Goal: Download file/media

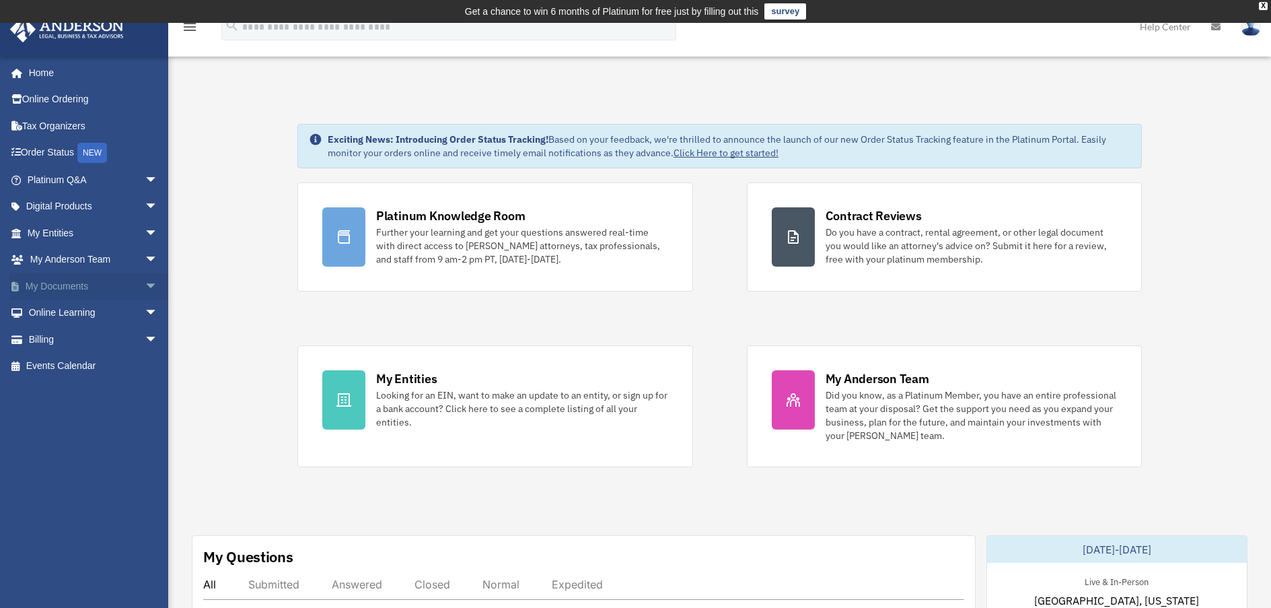
click at [145, 283] on span "arrow_drop_down" at bounding box center [158, 287] width 27 height 28
click at [71, 318] on link "Box" at bounding box center [98, 312] width 159 height 27
click at [64, 312] on link "Box" at bounding box center [98, 312] width 159 height 27
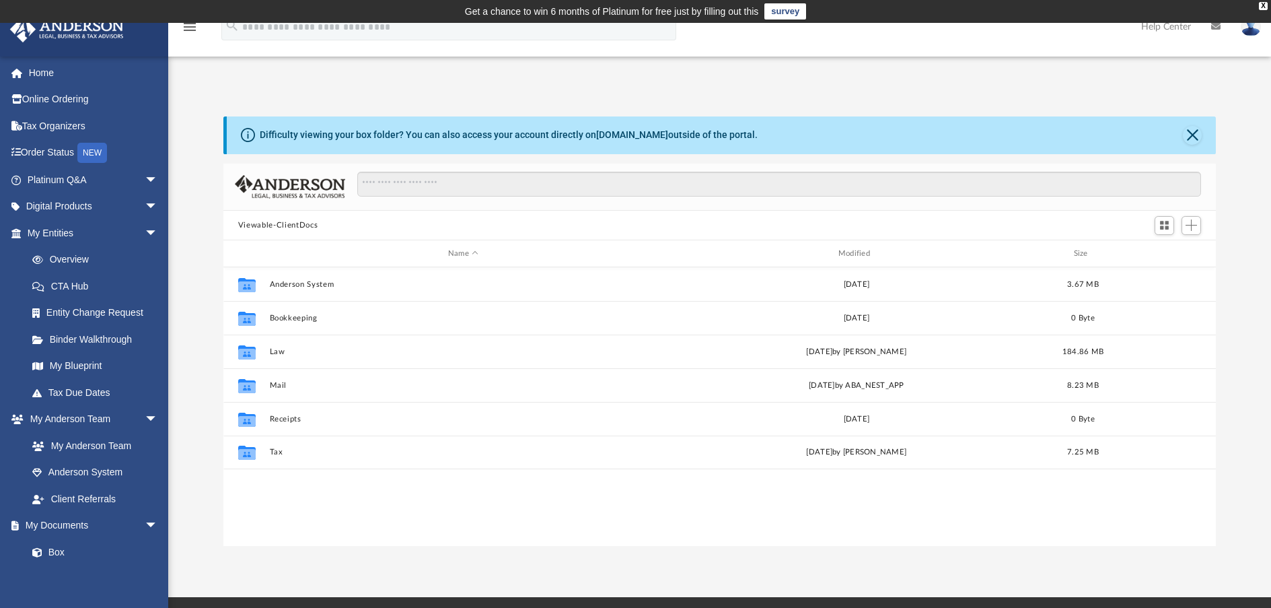
scroll to position [296, 983]
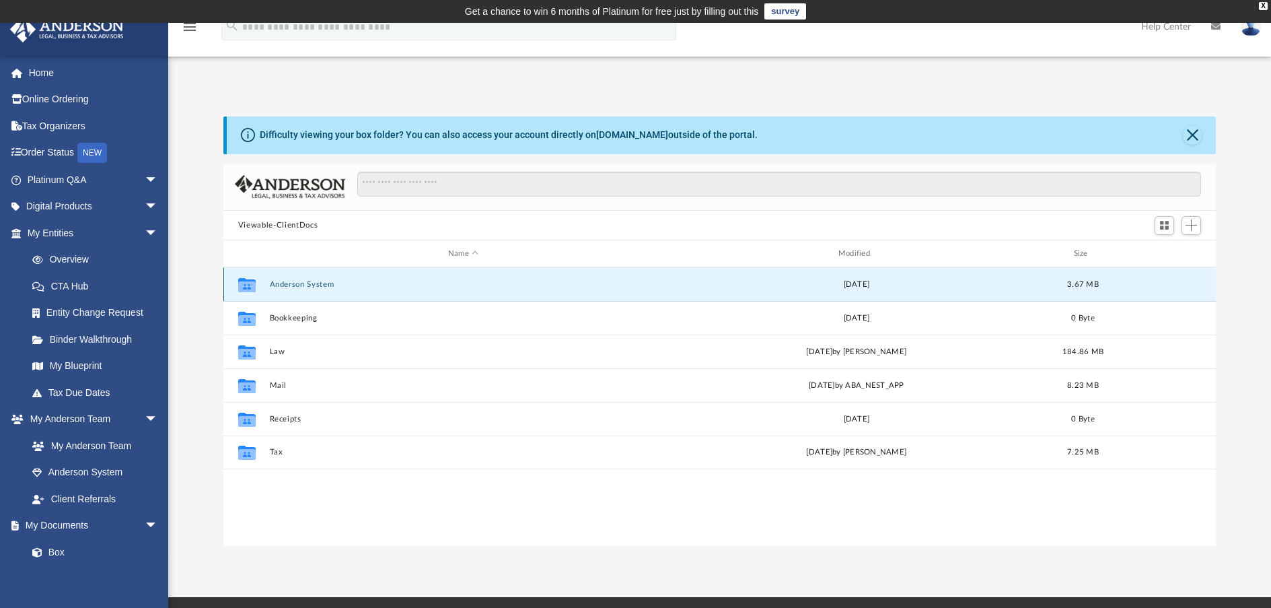
click at [283, 289] on button "Anderson System" at bounding box center [463, 284] width 388 height 9
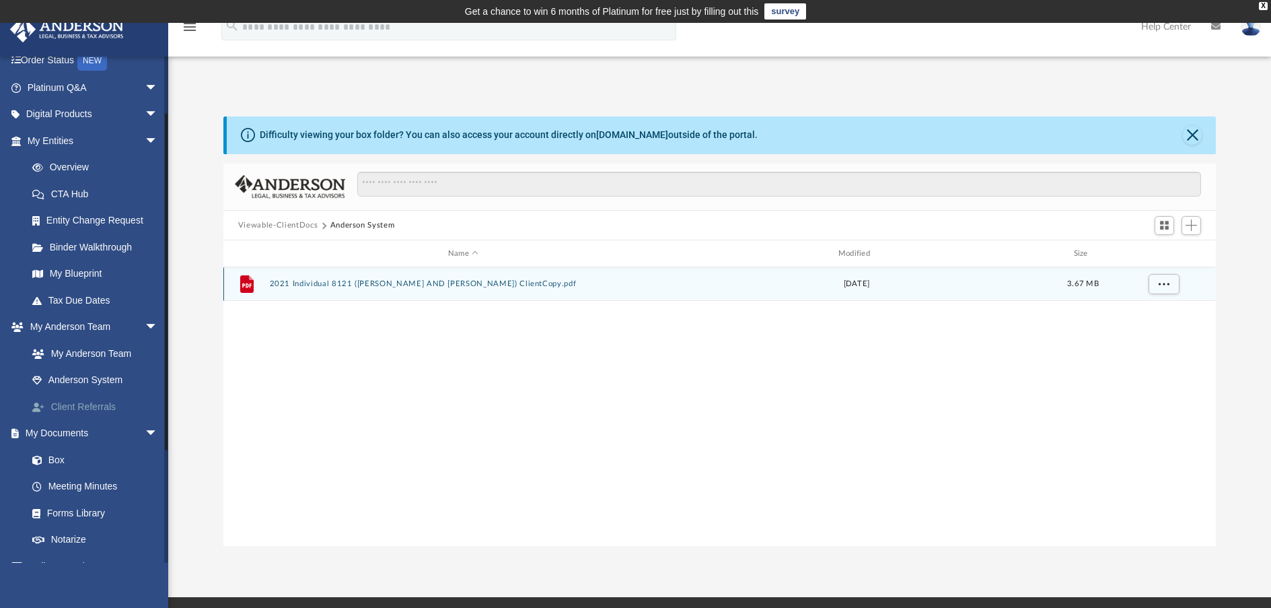
scroll to position [92, 0]
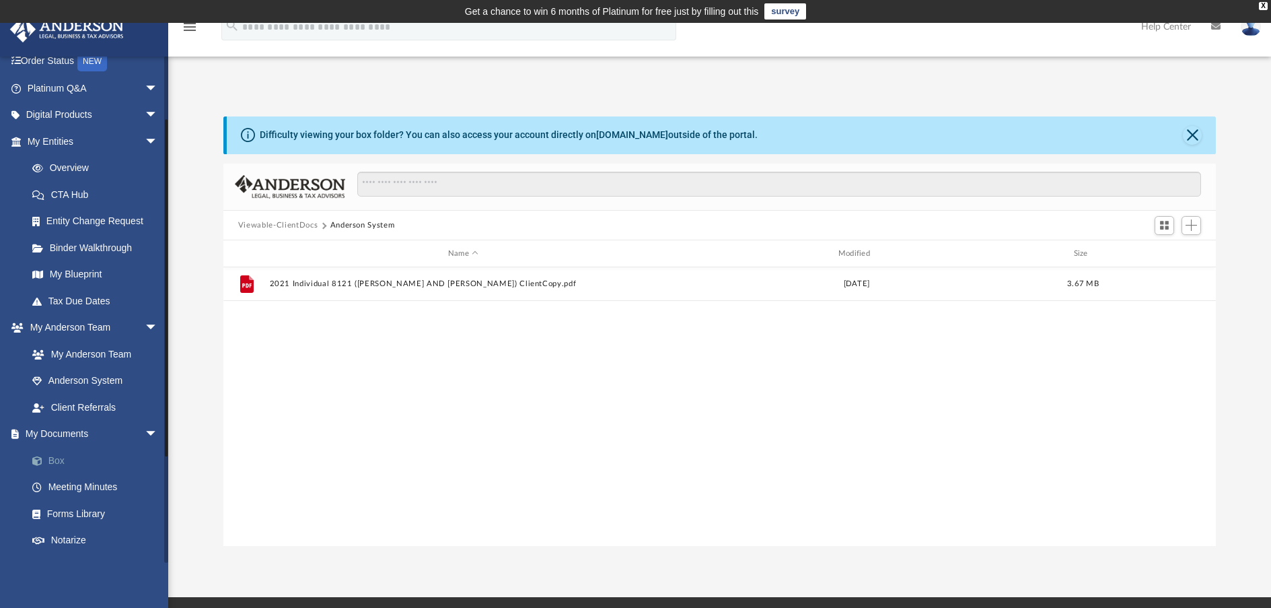
click at [58, 460] on link "Box" at bounding box center [98, 460] width 159 height 27
click at [68, 461] on link "Box" at bounding box center [98, 460] width 159 height 27
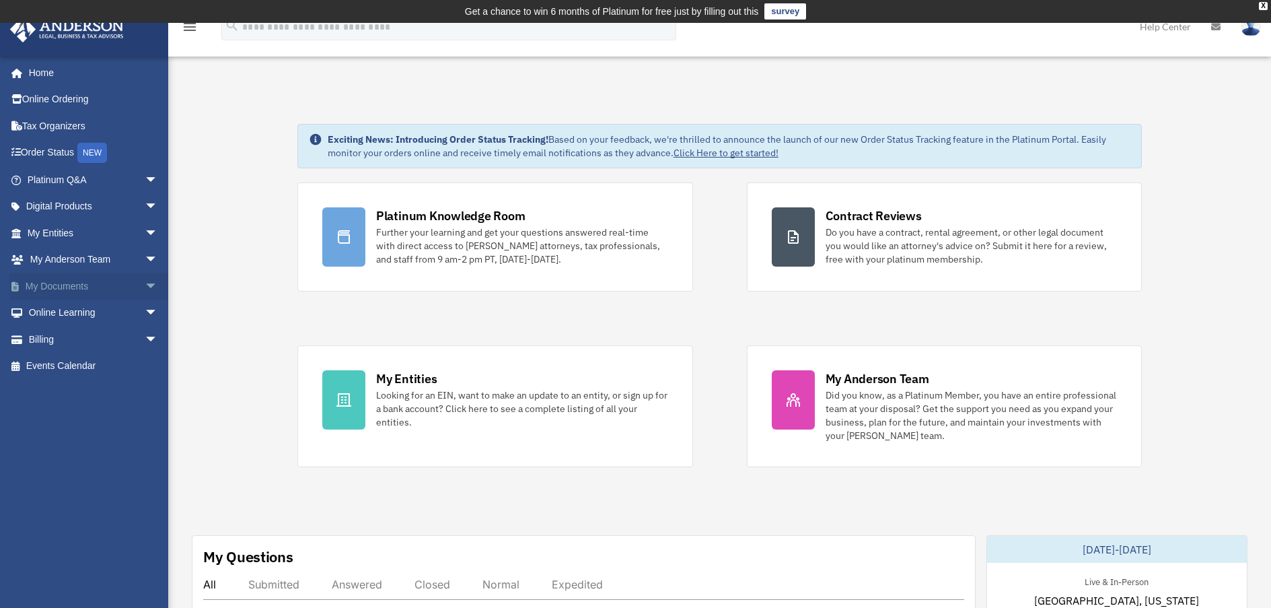
click at [145, 287] on span "arrow_drop_down" at bounding box center [158, 287] width 27 height 28
click at [71, 312] on link "Box" at bounding box center [98, 312] width 159 height 27
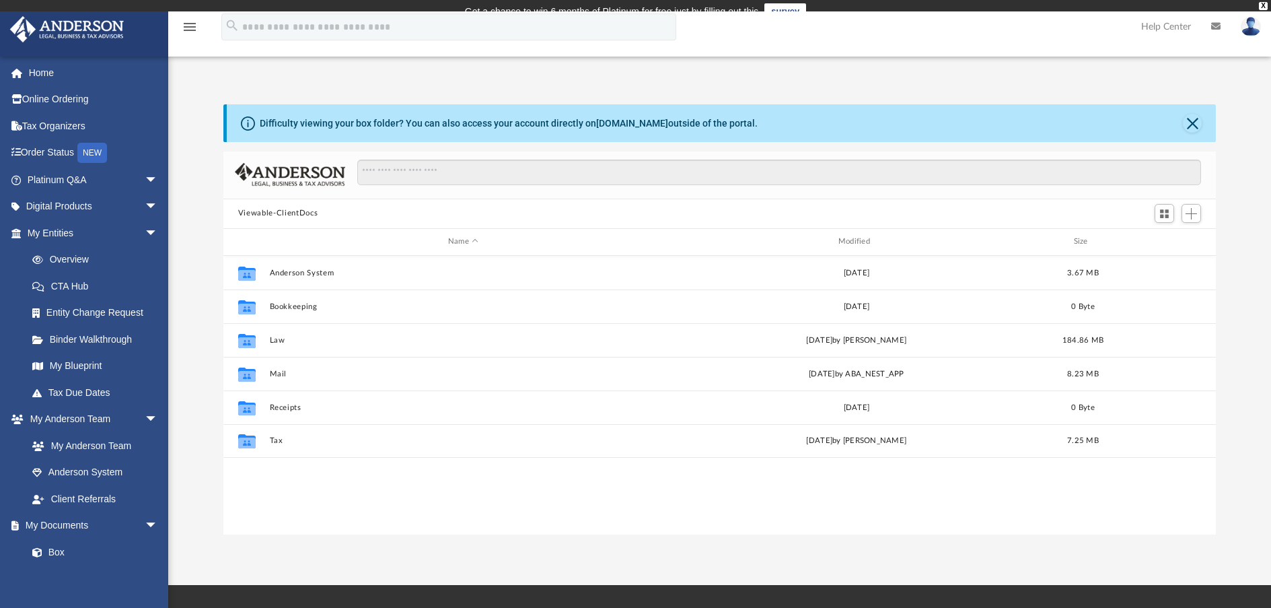
scroll to position [296, 983]
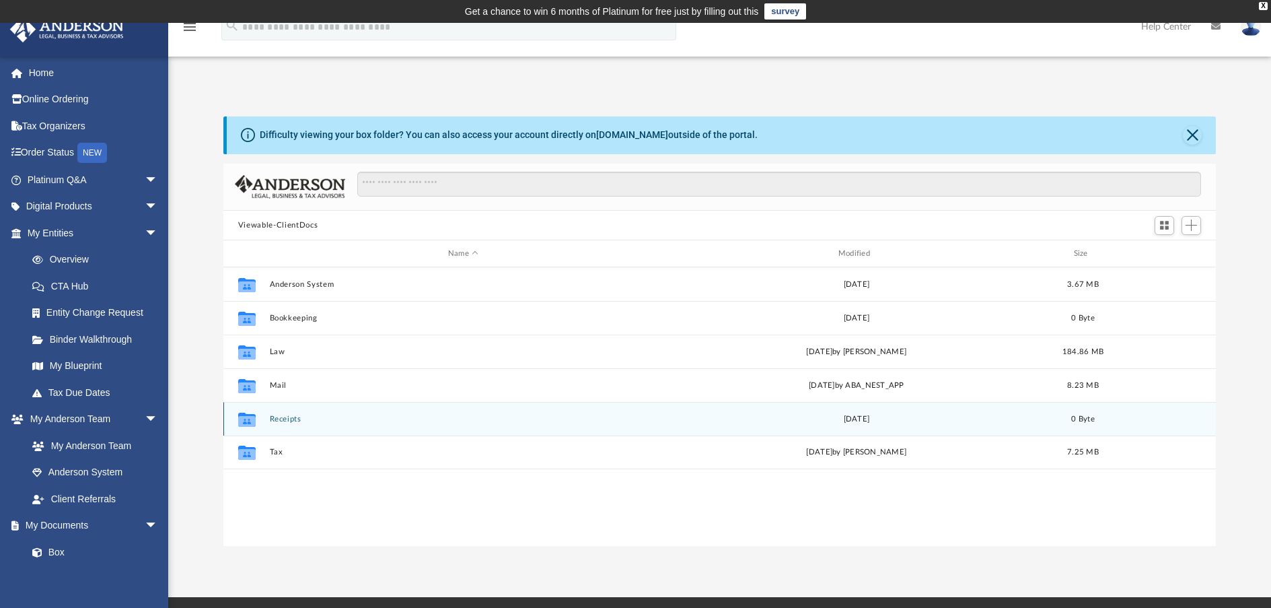
click at [307, 419] on button "Receipts" at bounding box center [463, 419] width 388 height 9
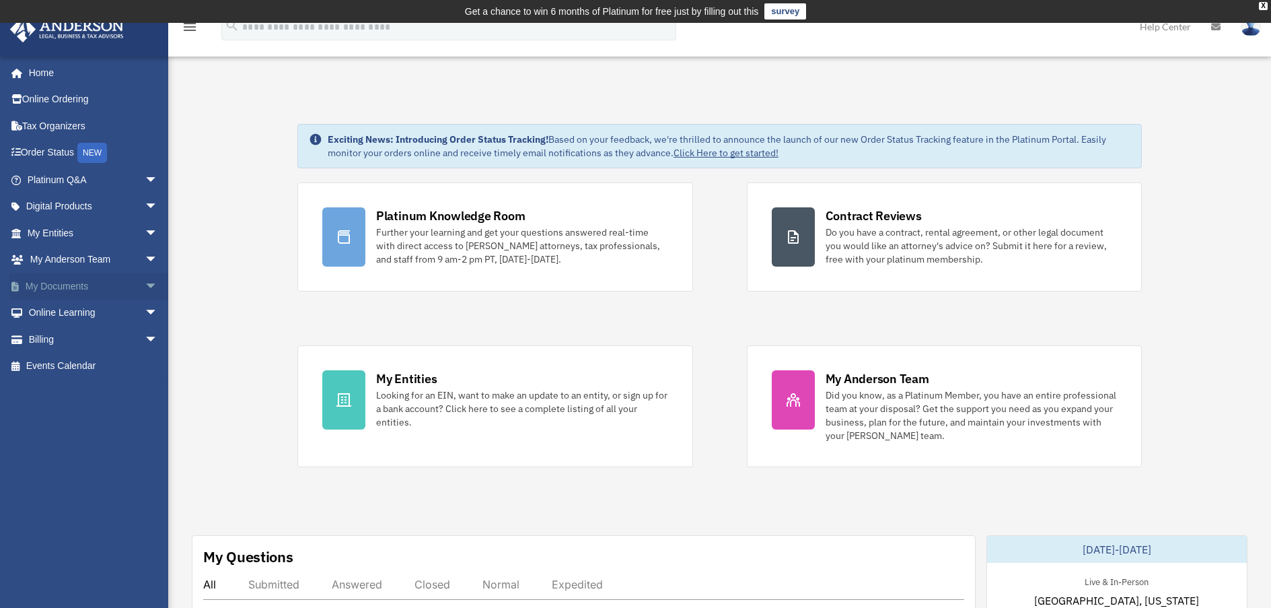
click at [66, 282] on link "My Documents arrow_drop_down" at bounding box center [93, 286] width 169 height 27
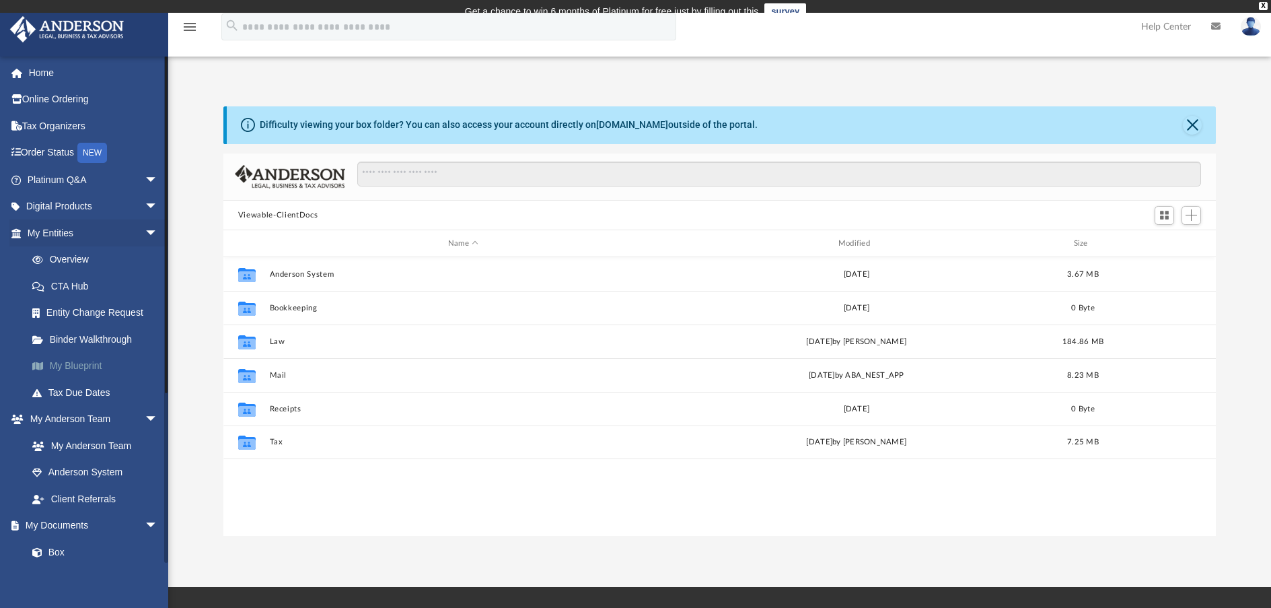
scroll to position [296, 983]
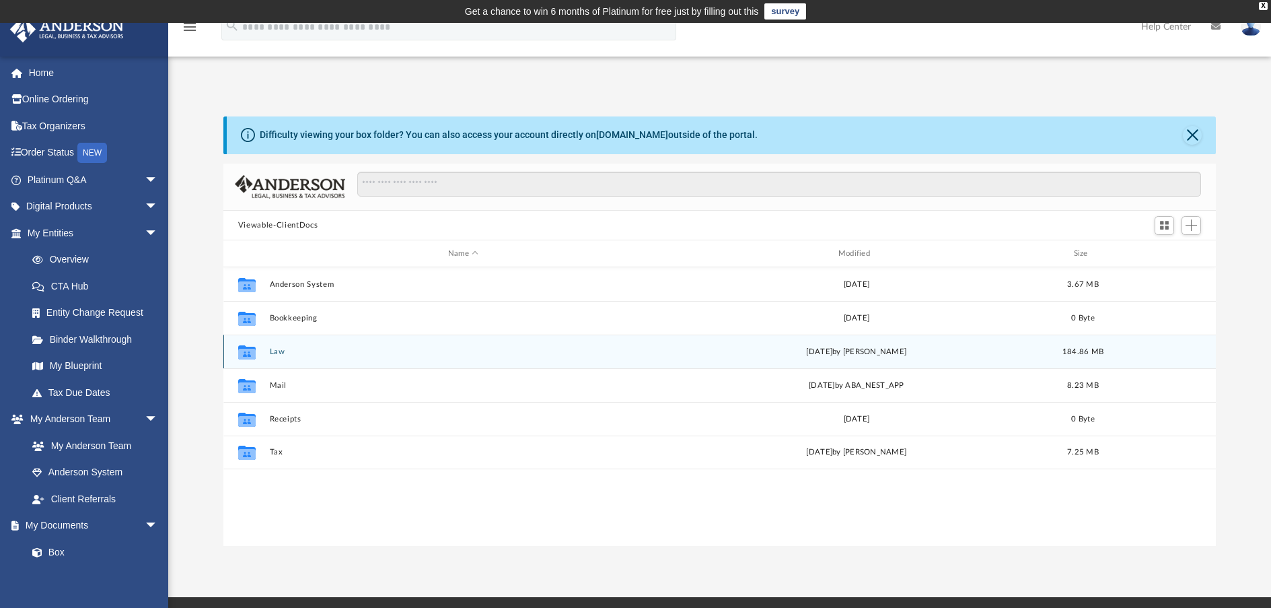
click at [275, 352] on button "Law" at bounding box center [463, 351] width 388 height 9
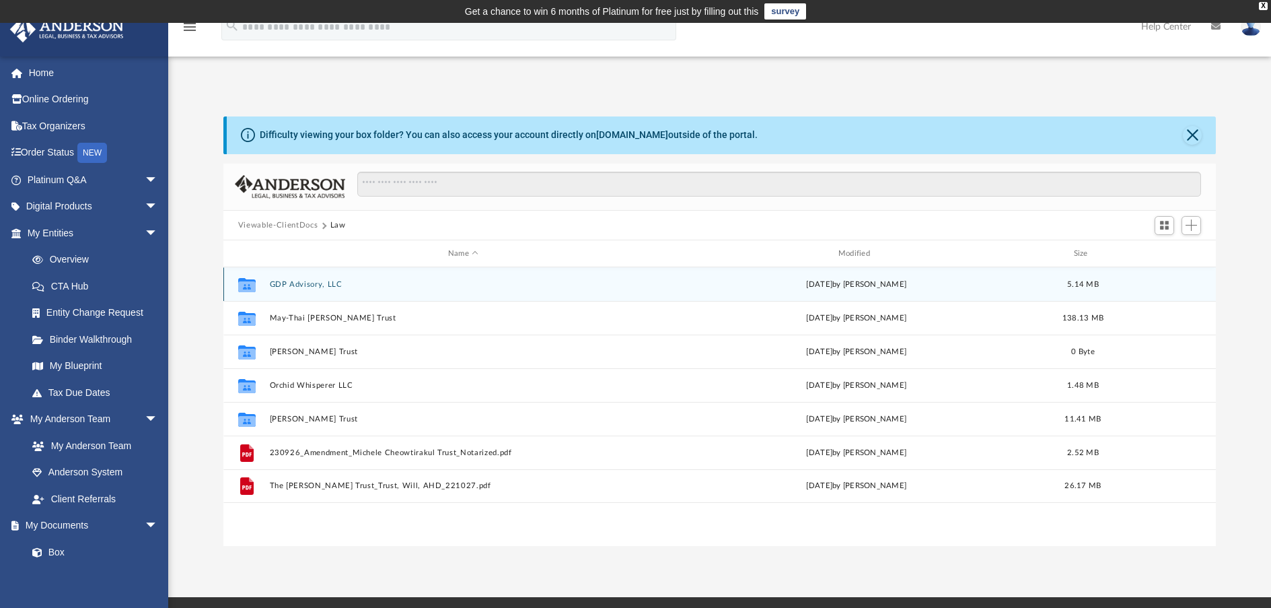
click at [299, 282] on button "GDP Advisory, LLC" at bounding box center [463, 284] width 388 height 9
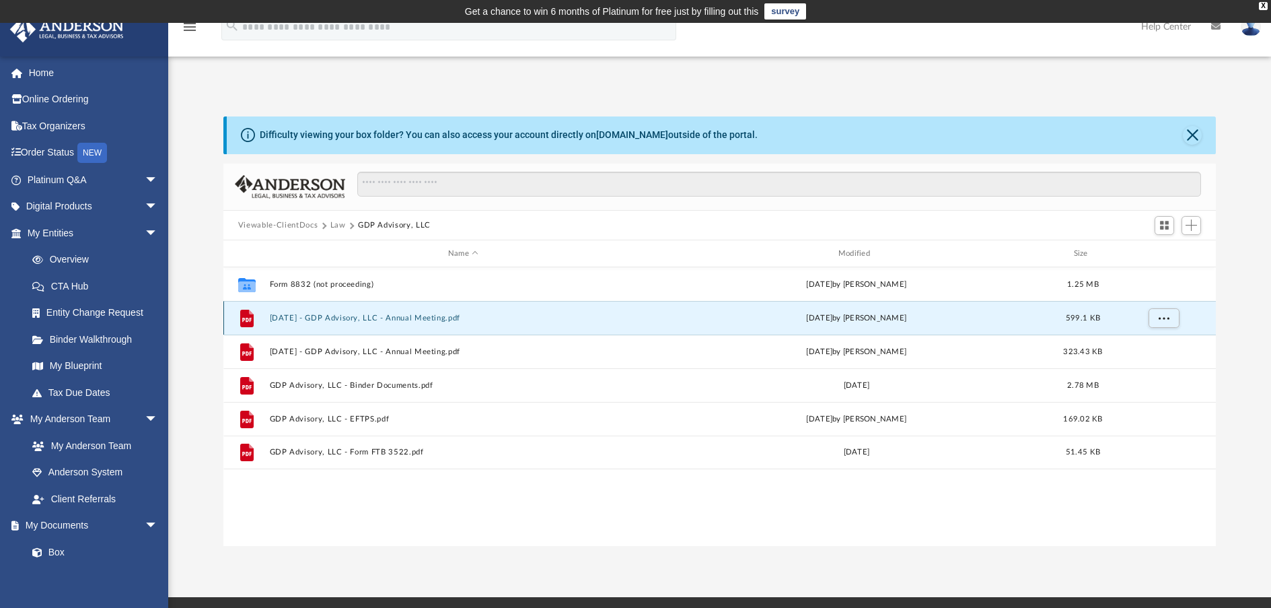
click at [314, 316] on button "[DATE] - GDP Advisory, LLC - Annual Meeting.pdf" at bounding box center [463, 318] width 388 height 9
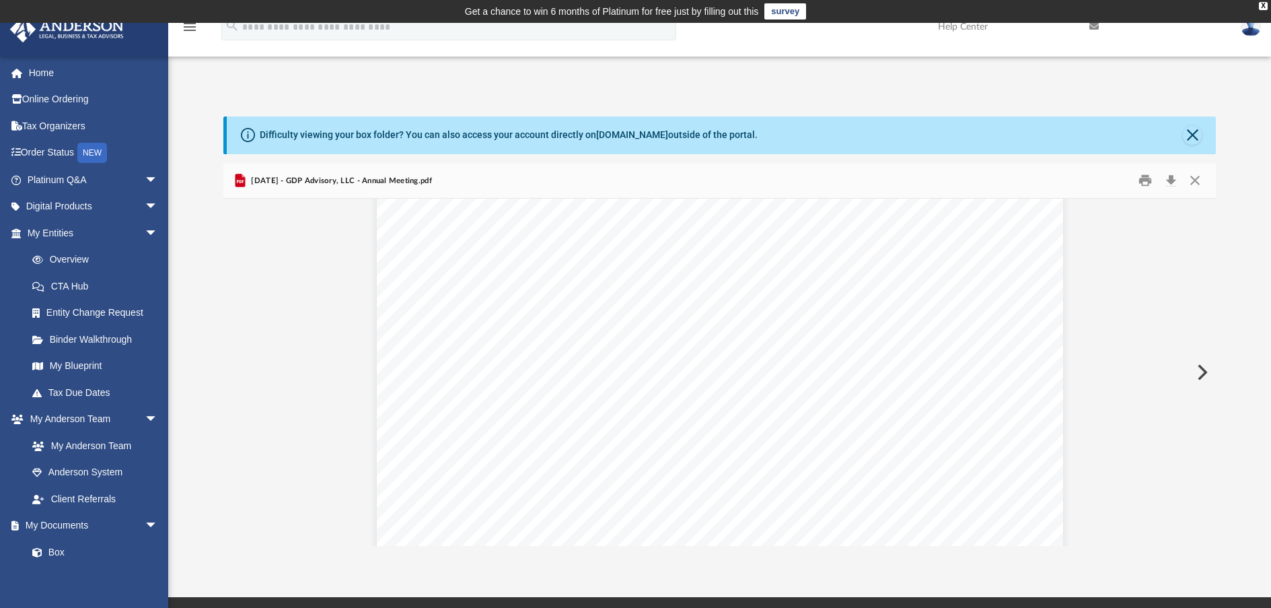
scroll to position [0, 0]
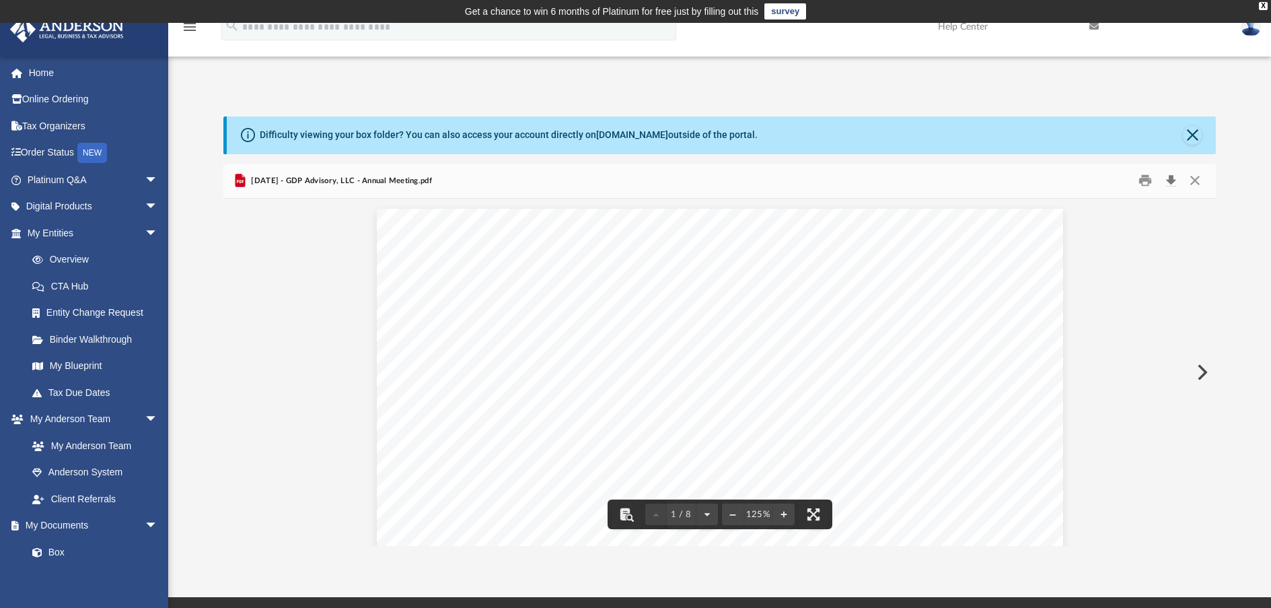
click at [1170, 181] on button "Download" at bounding box center [1171, 180] width 24 height 21
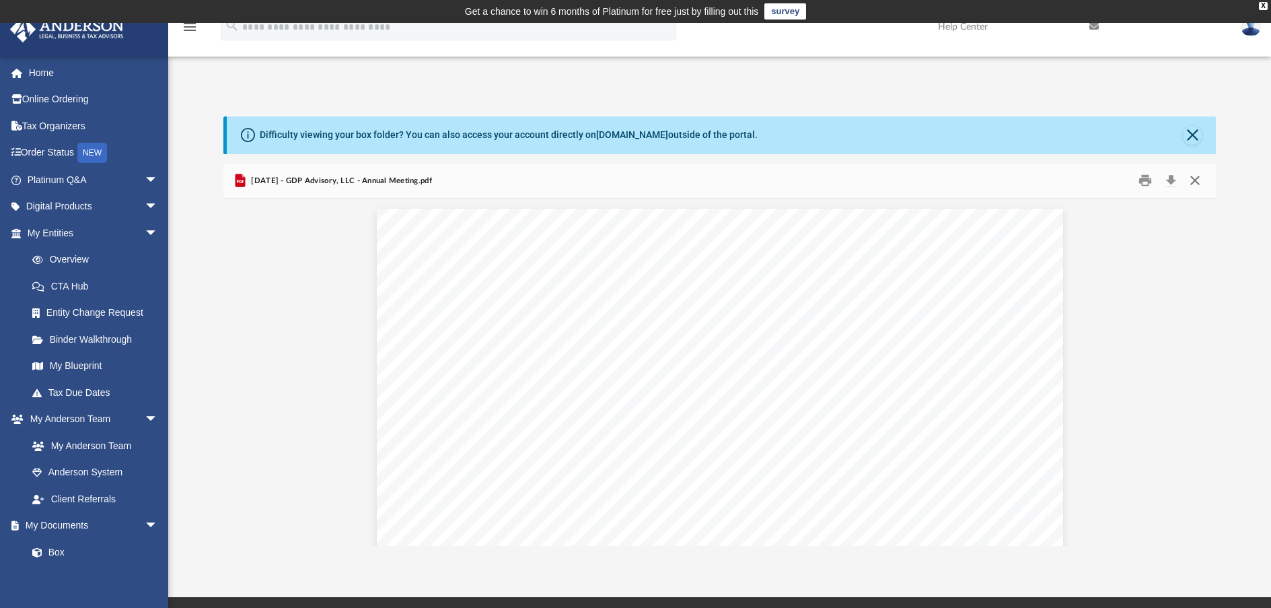
click at [1200, 178] on button "Close" at bounding box center [1195, 180] width 24 height 21
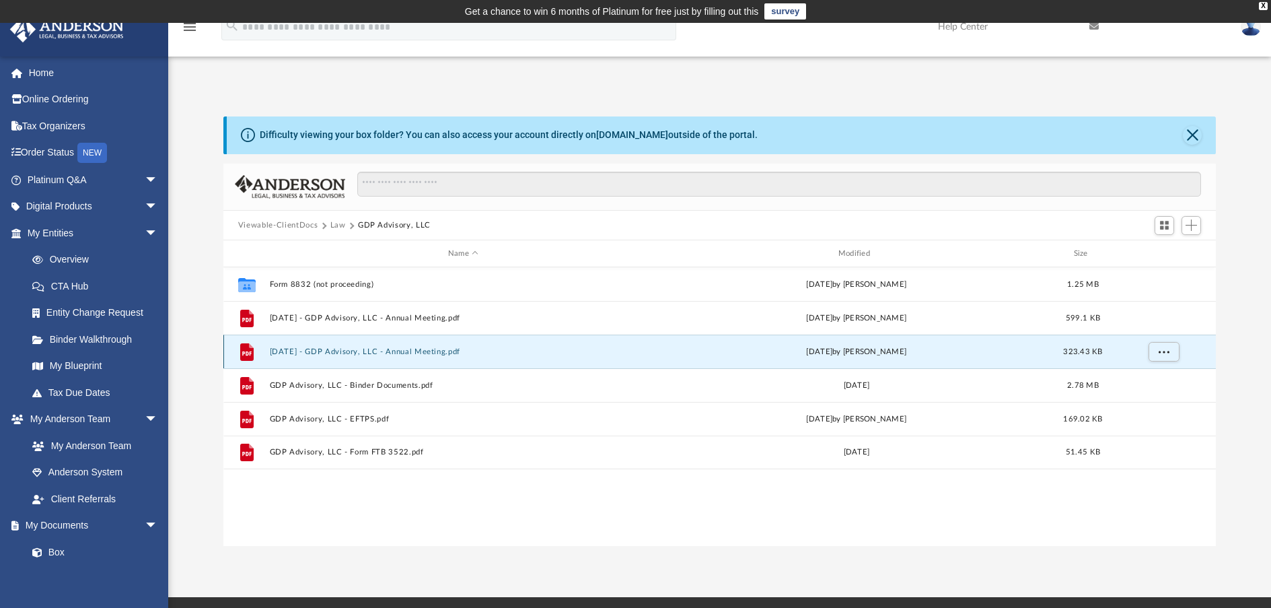
click at [338, 353] on button "[DATE] - GDP Advisory, LLC - Annual Meeting.pdf" at bounding box center [463, 351] width 388 height 9
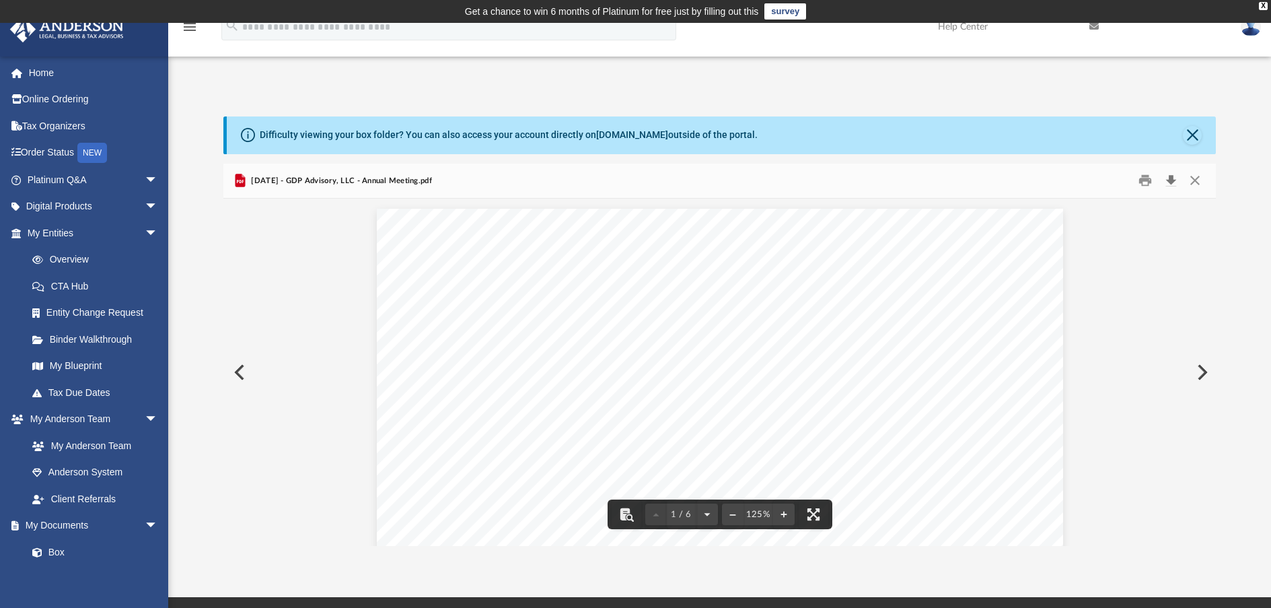
click at [1171, 175] on button "Download" at bounding box center [1171, 180] width 24 height 21
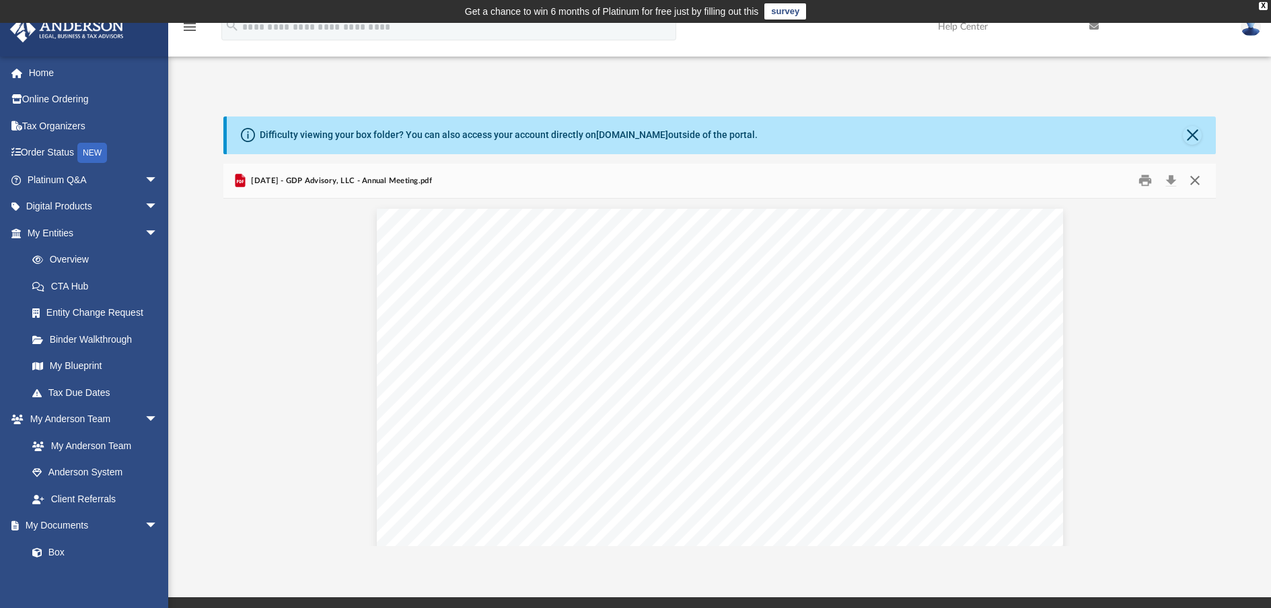
click at [1193, 175] on button "Close" at bounding box center [1195, 180] width 24 height 21
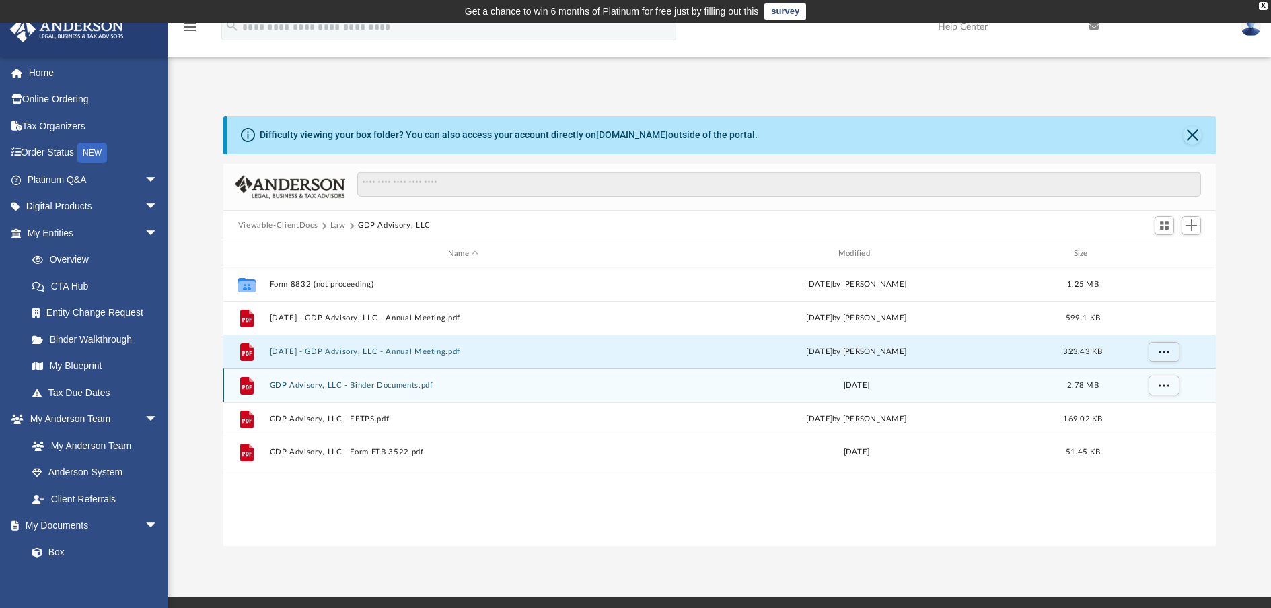
click at [314, 392] on div "File GDP Advisory, LLC - Binder Documents.pdf [DATE] 2.78 MB" at bounding box center [719, 385] width 993 height 34
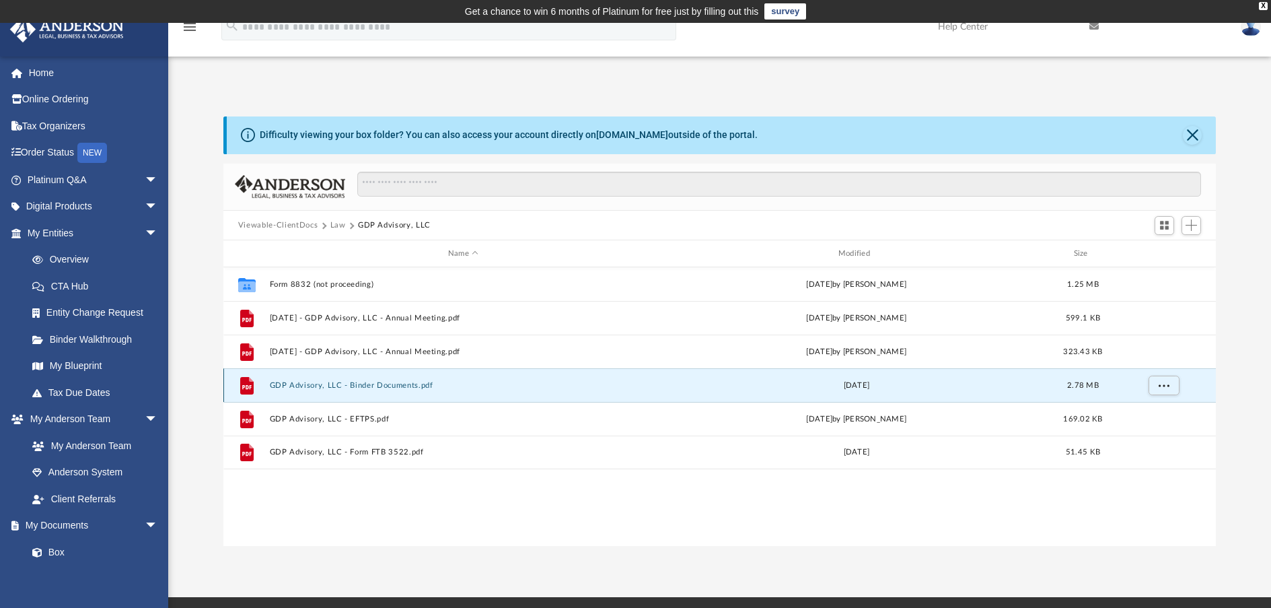
click at [320, 385] on button "GDP Advisory, LLC - Binder Documents.pdf" at bounding box center [463, 385] width 388 height 9
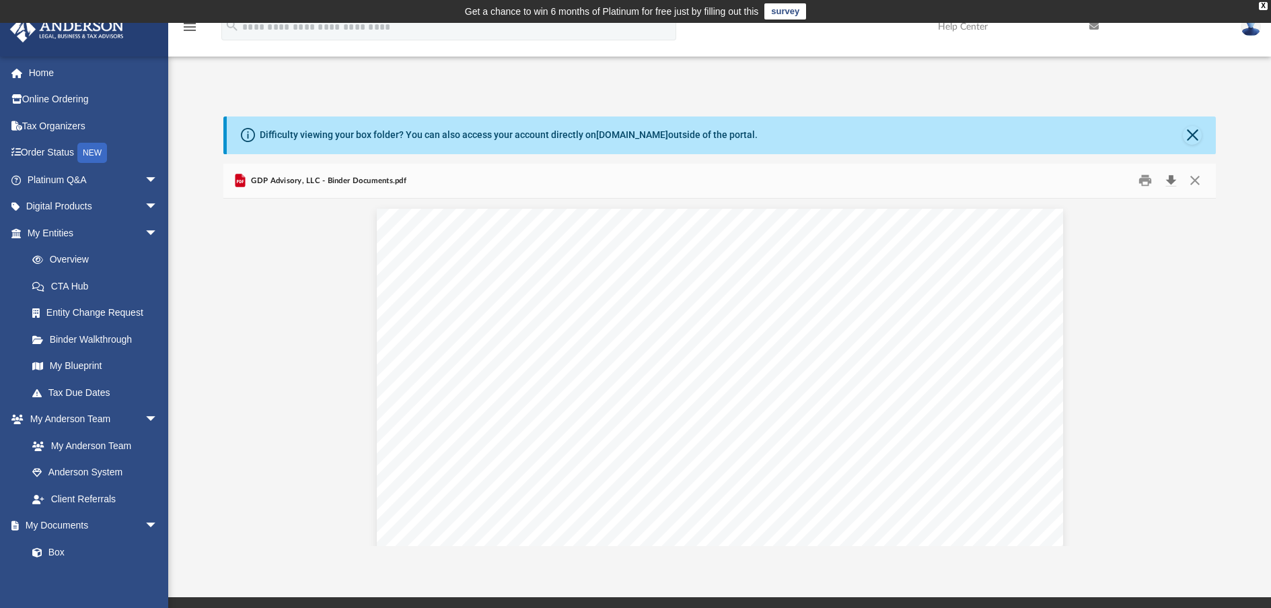
click at [1170, 183] on button "Download" at bounding box center [1171, 180] width 24 height 21
